Goal: Check status: Check status

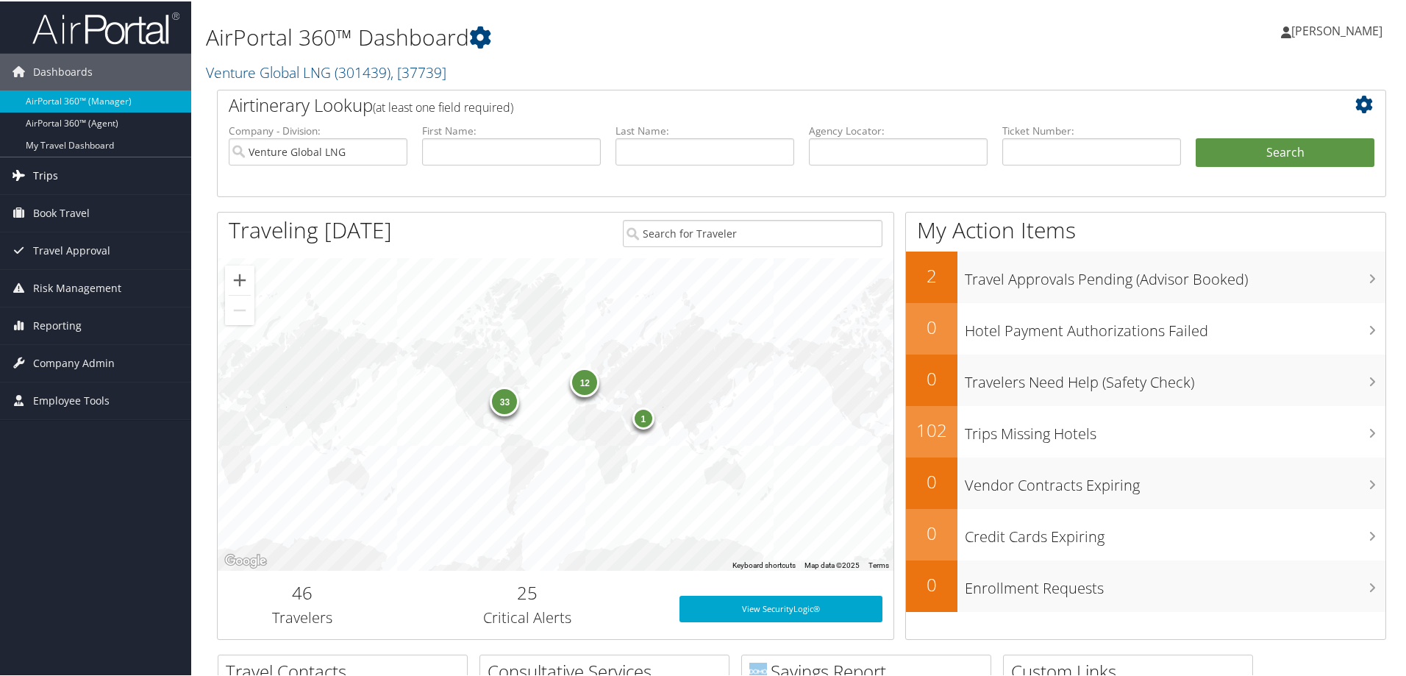
click at [46, 179] on span "Trips" at bounding box center [45, 174] width 25 height 37
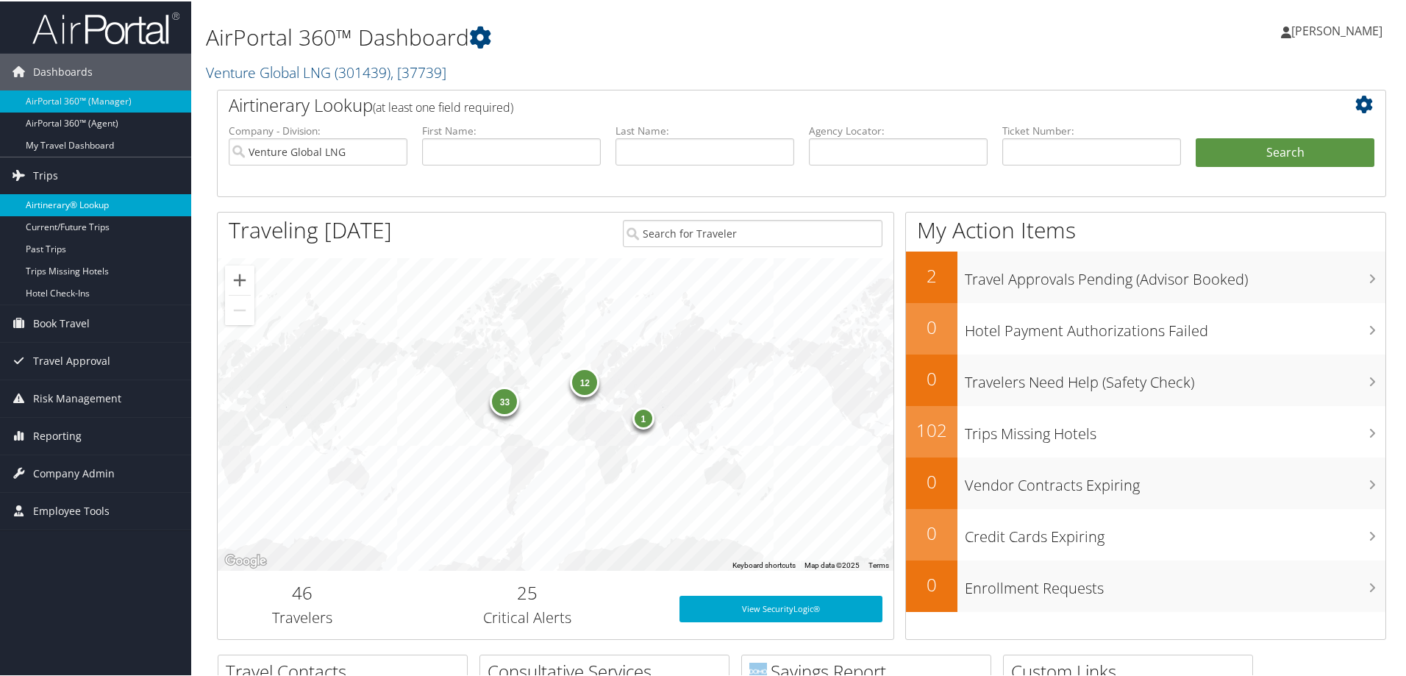
click at [51, 202] on link "Airtinerary® Lookup" at bounding box center [95, 204] width 191 height 22
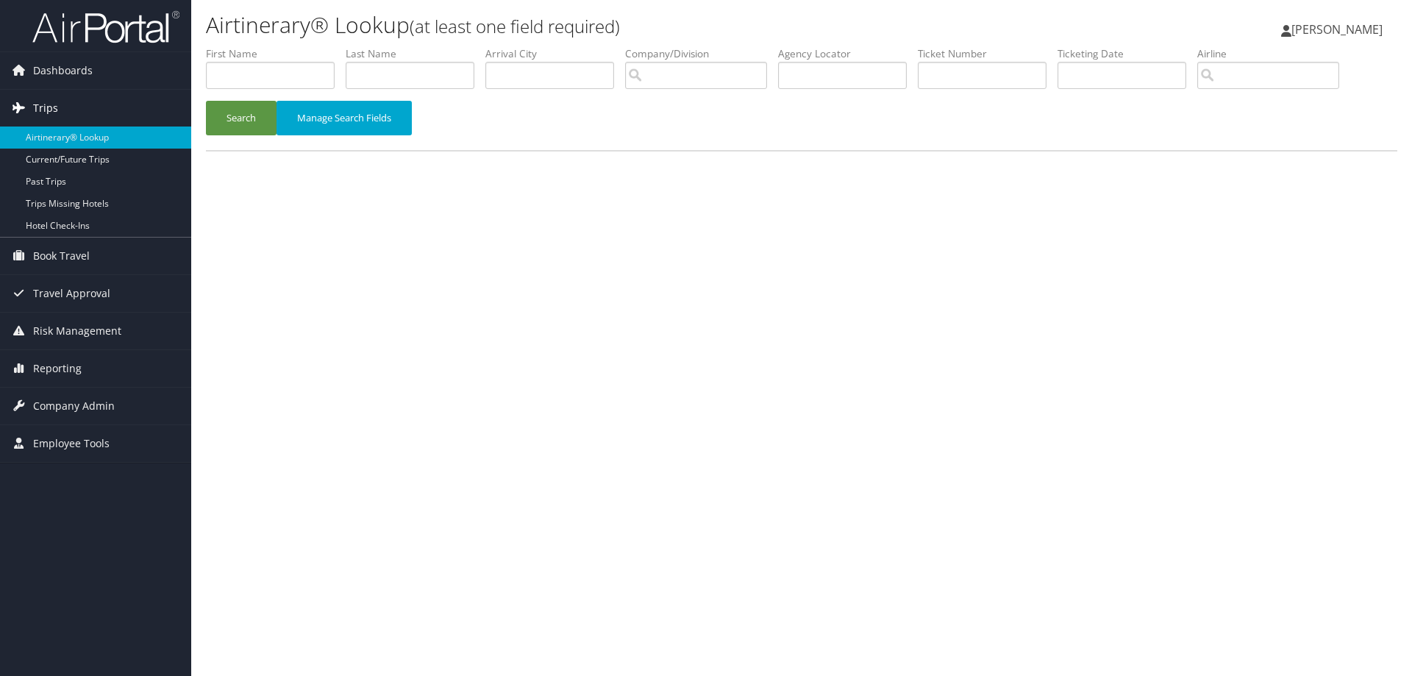
click at [51, 113] on span "Trips" at bounding box center [45, 108] width 25 height 37
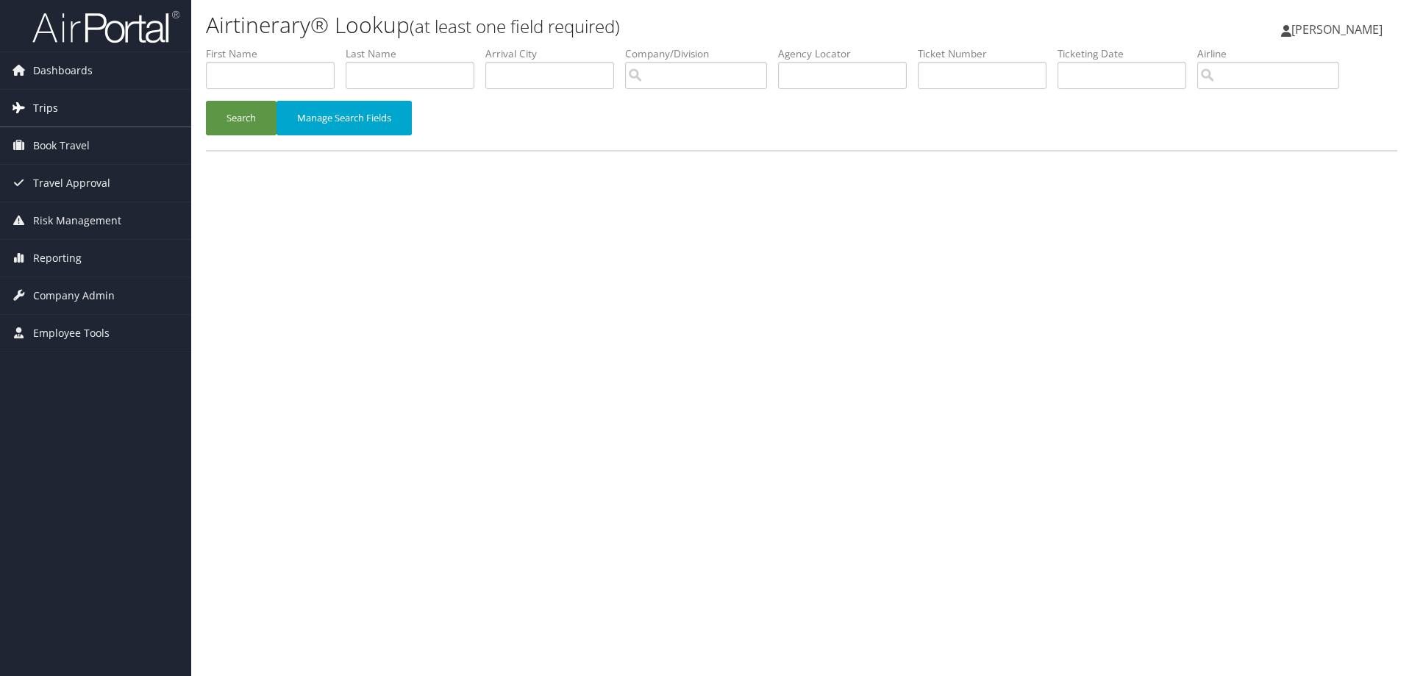
click at [51, 113] on span "Trips" at bounding box center [45, 108] width 25 height 37
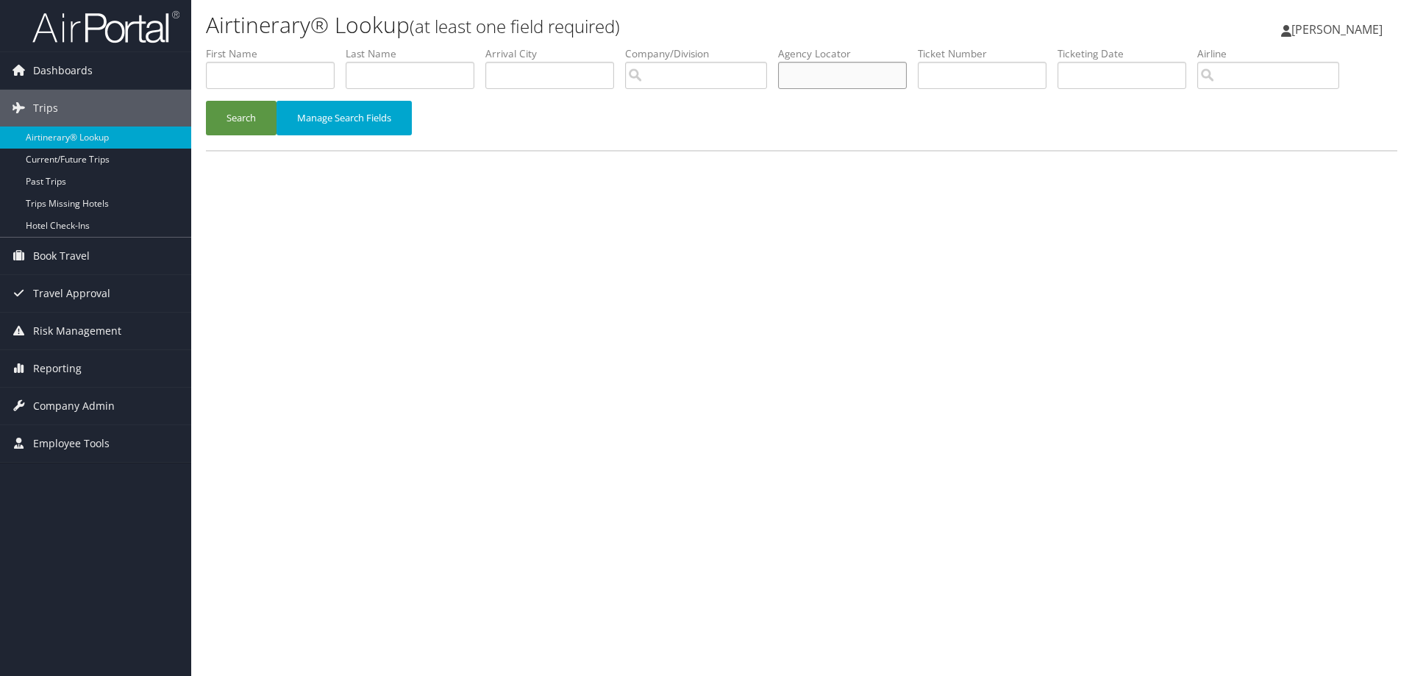
click at [869, 74] on input "text" at bounding box center [842, 75] width 129 height 27
type input "d3kz4m"
click at [206, 101] on button "Search" at bounding box center [241, 118] width 71 height 35
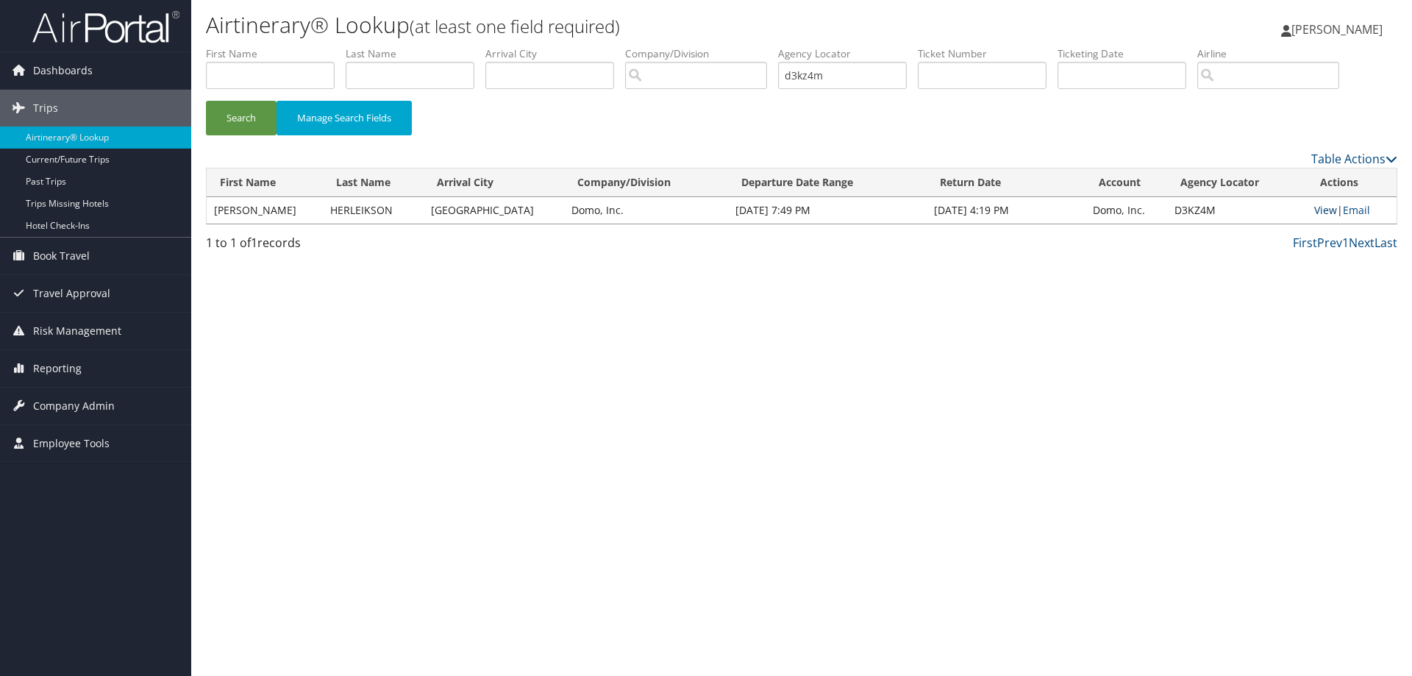
click at [1315, 208] on link "View" at bounding box center [1325, 210] width 23 height 14
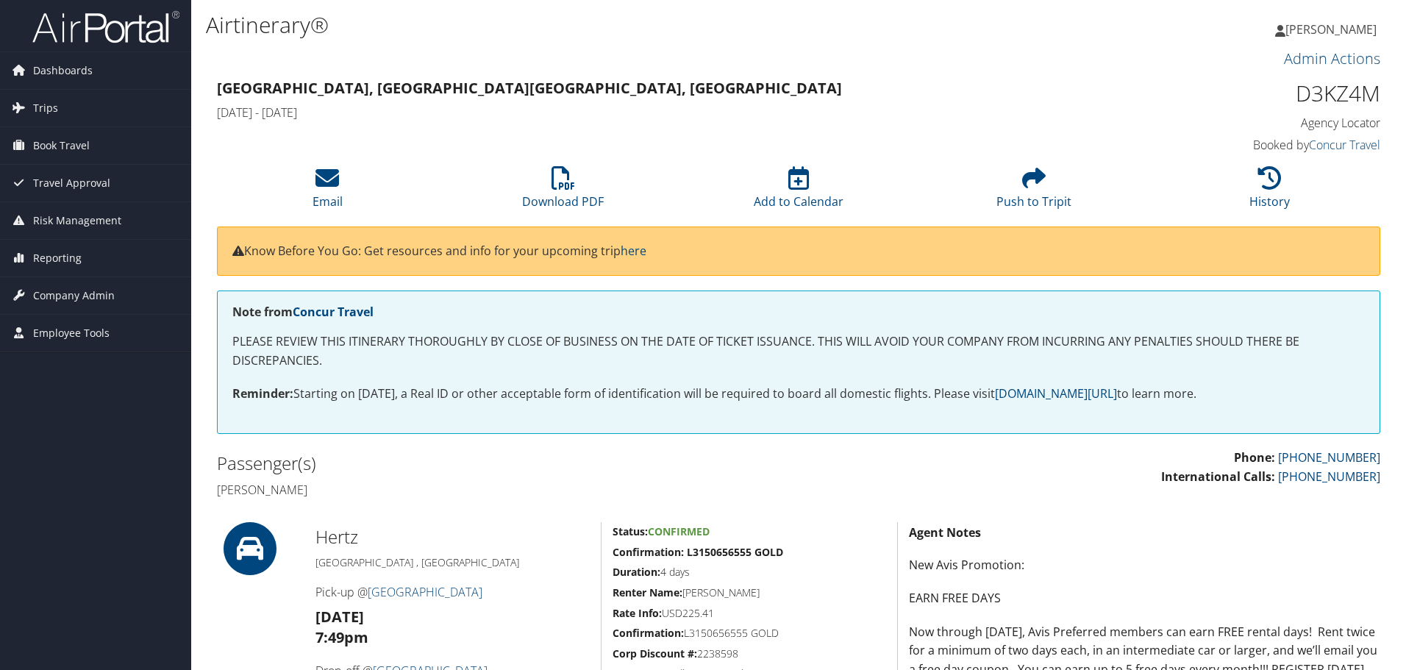
scroll to position [294, 0]
